Goal: Task Accomplishment & Management: Manage account settings

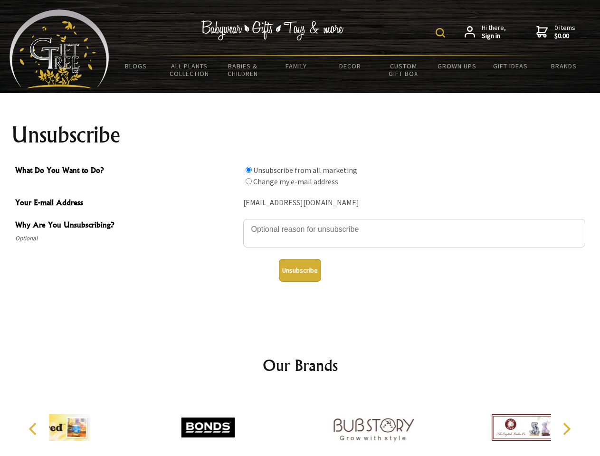
click at [442, 33] on img at bounding box center [441, 33] width 10 height 10
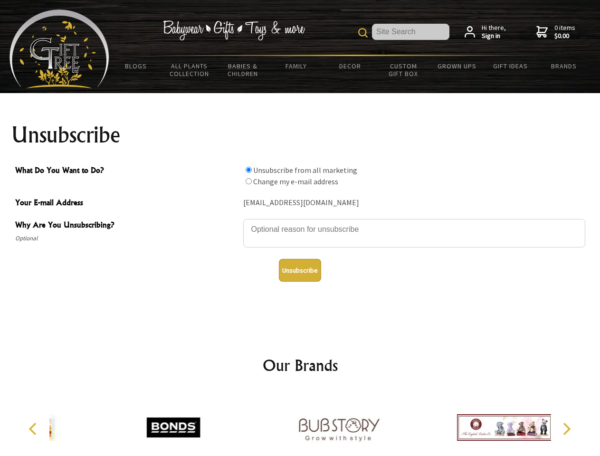
click at [300, 222] on textarea "Why Are You Unsubscribing?" at bounding box center [414, 233] width 342 height 29
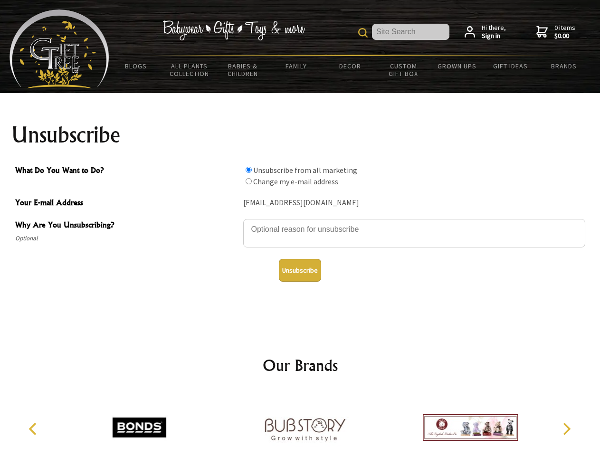
click at [248, 170] on input "What Do You Want to Do?" at bounding box center [249, 170] width 6 height 6
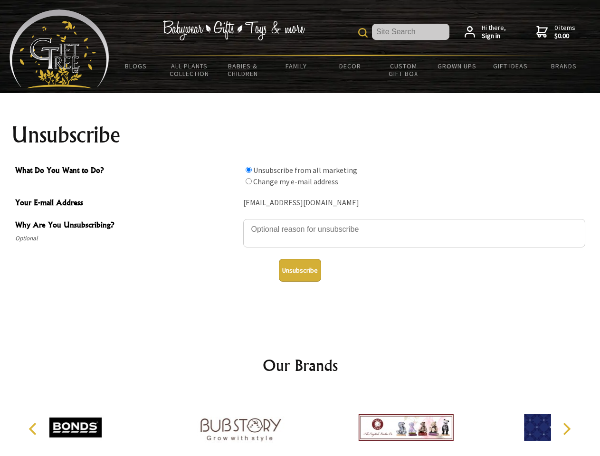
click at [248, 181] on input "What Do You Want to Do?" at bounding box center [249, 181] width 6 height 6
radio input "true"
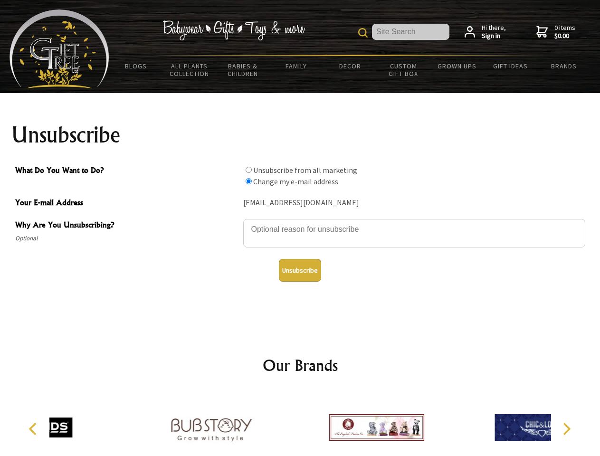
click at [300, 270] on button "Unsubscribe" at bounding box center [300, 270] width 42 height 23
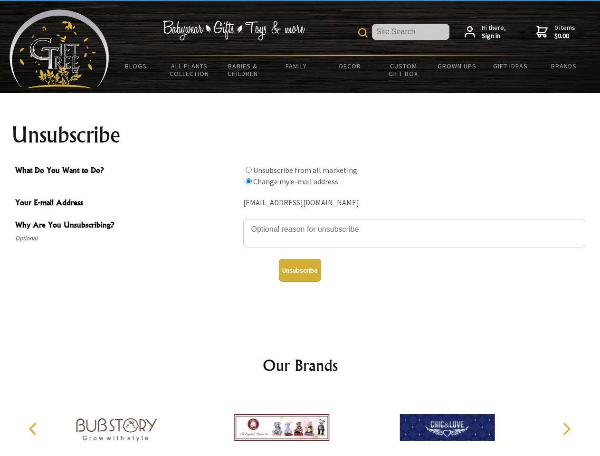
click at [300, 424] on img at bounding box center [281, 427] width 95 height 71
click at [34, 429] on icon "Previous" at bounding box center [34, 429] width 12 height 12
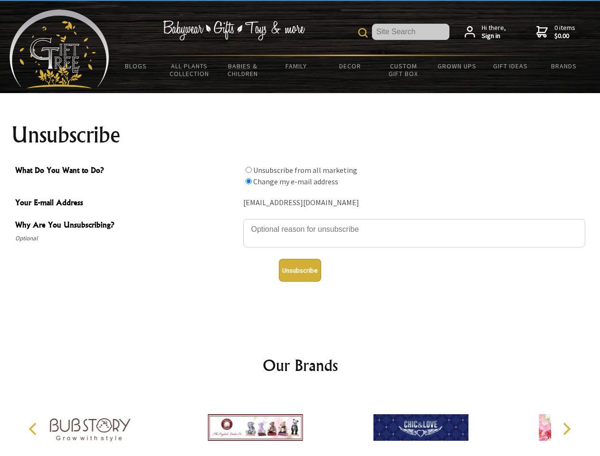
click at [566, 429] on icon "Next" at bounding box center [566, 429] width 12 height 12
